Goal: Information Seeking & Learning: Learn about a topic

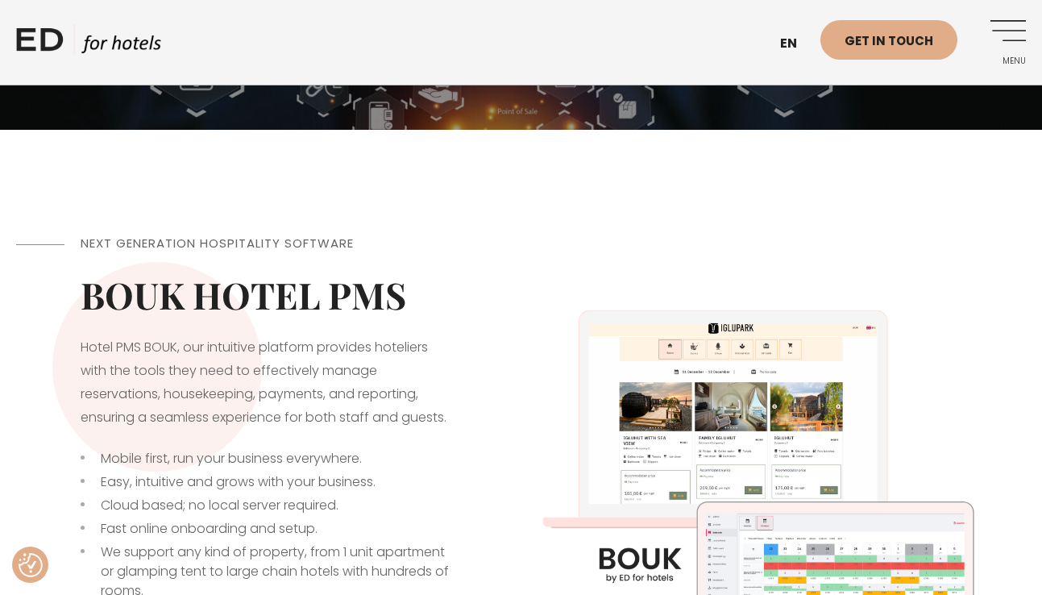
scroll to position [285, 0]
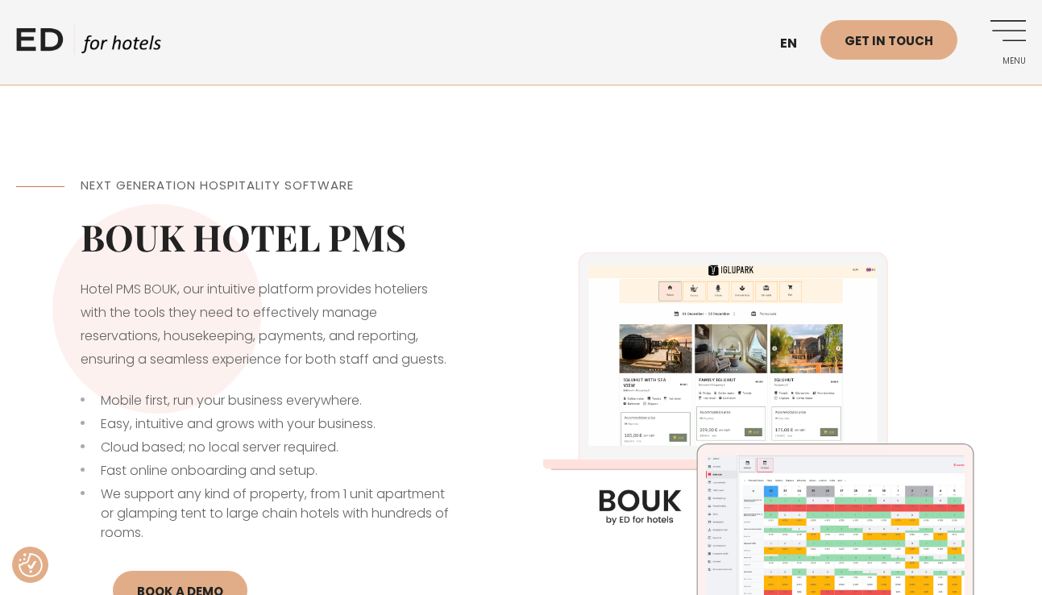
click at [316, 210] on div "Next Generation Hospitality Software BOUK HOTEL PMS Hotel PMS BOUK, our intuiti…" at bounding box center [268, 437] width 505 height 602
click at [722, 359] on img at bounding box center [773, 437] width 505 height 505
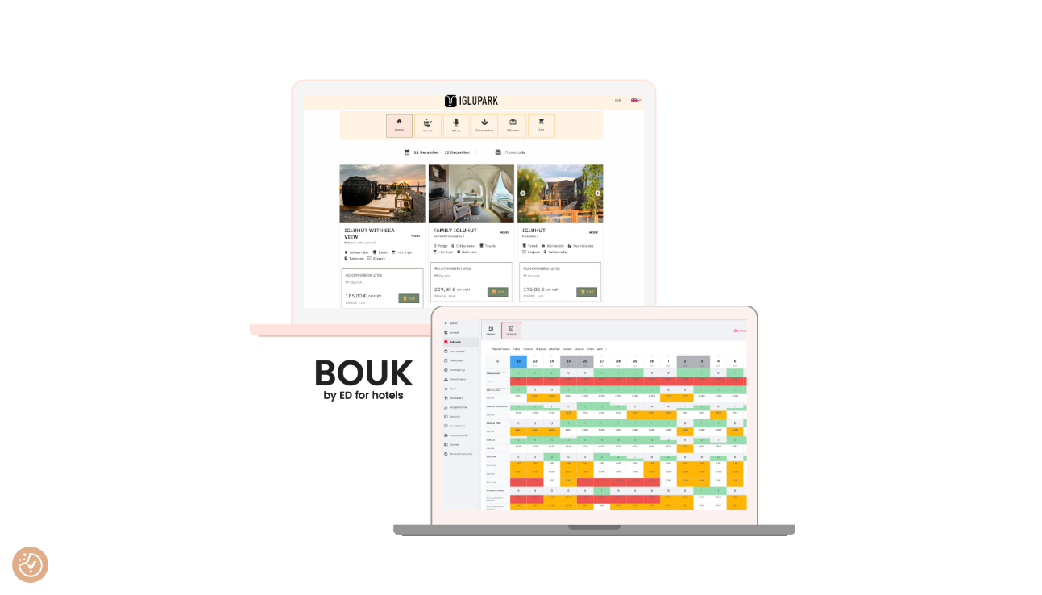
click at [652, 358] on img at bounding box center [520, 297] width 595 height 595
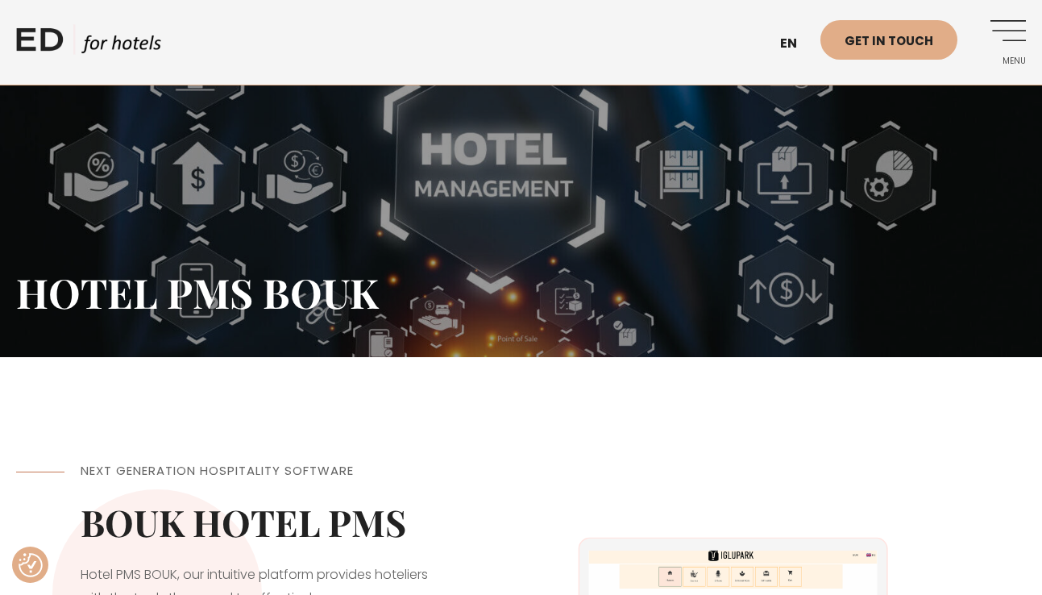
scroll to position [0, 0]
click at [1016, 30] on link "Menu" at bounding box center [1004, 42] width 44 height 44
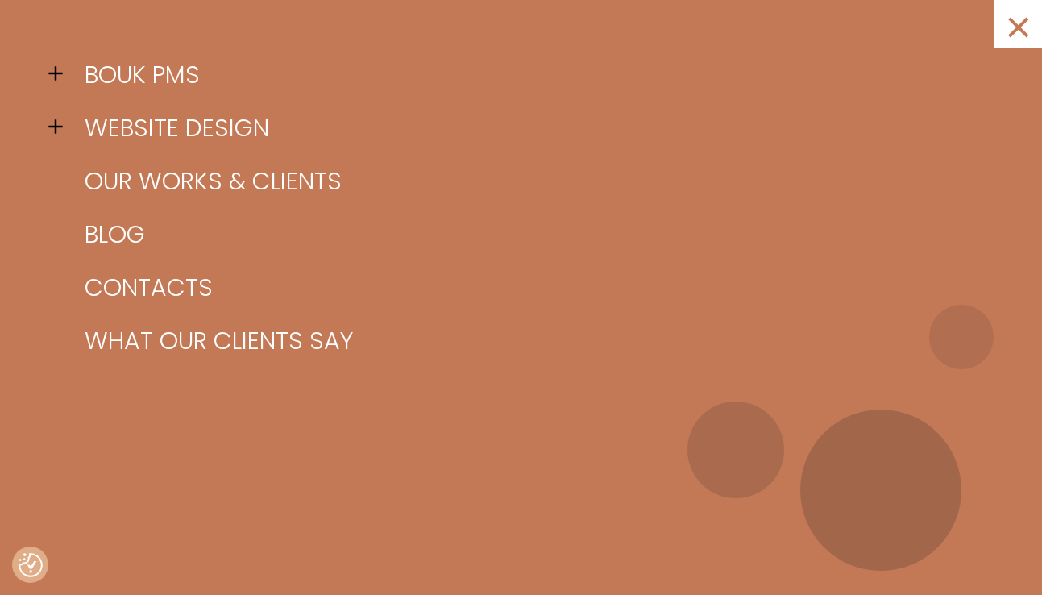
click at [55, 71] on span at bounding box center [60, 73] width 24 height 24
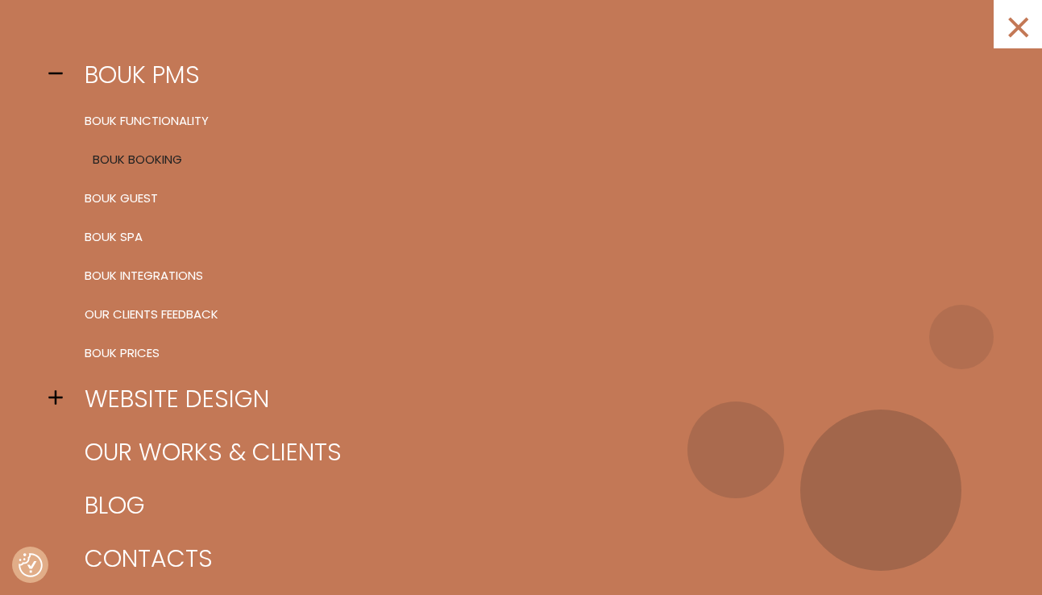
click at [138, 164] on link "BOUK Booking" at bounding box center [541, 159] width 921 height 39
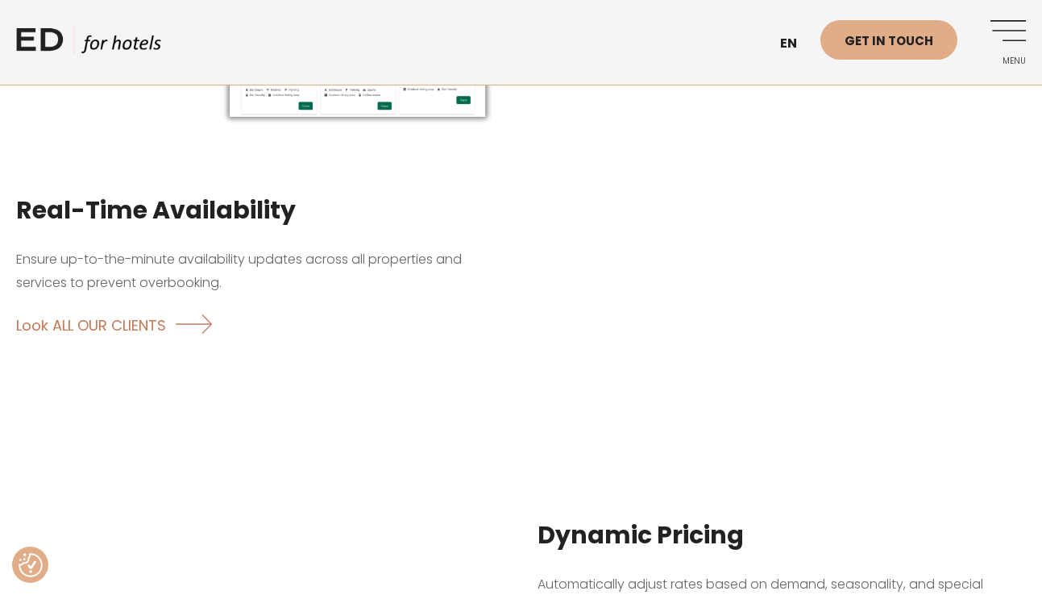
scroll to position [1385, 0]
